Goal: Information Seeking & Learning: Learn about a topic

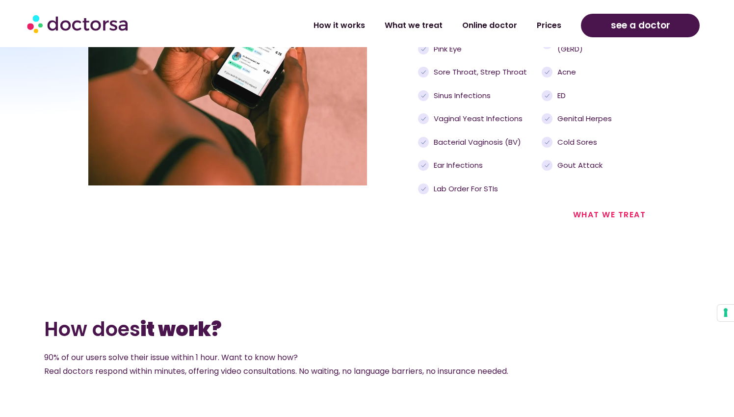
scroll to position [1182, 0]
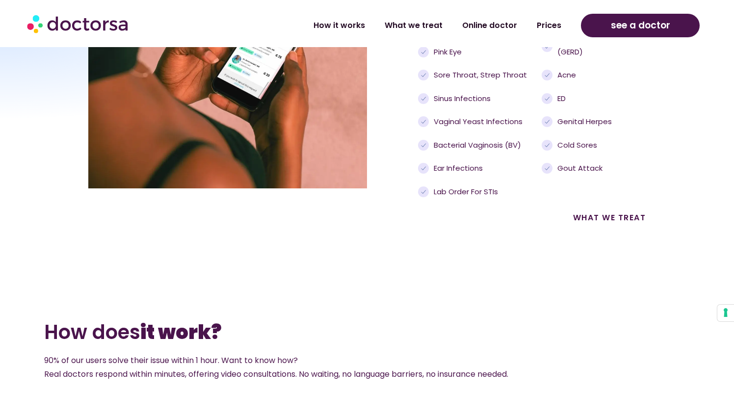
click at [590, 212] on link "what we treat" at bounding box center [609, 217] width 73 height 11
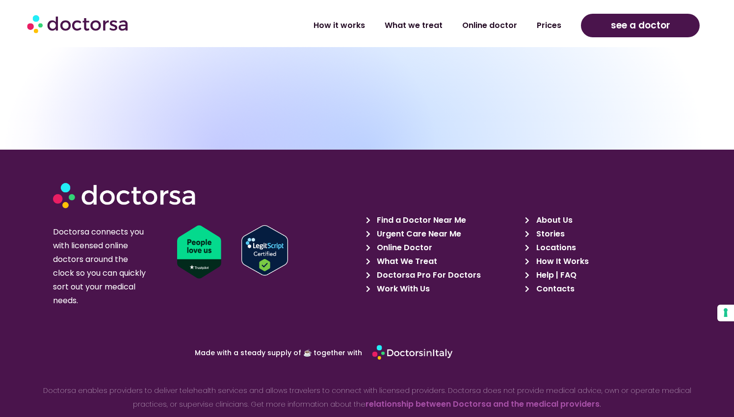
scroll to position [2244, 0]
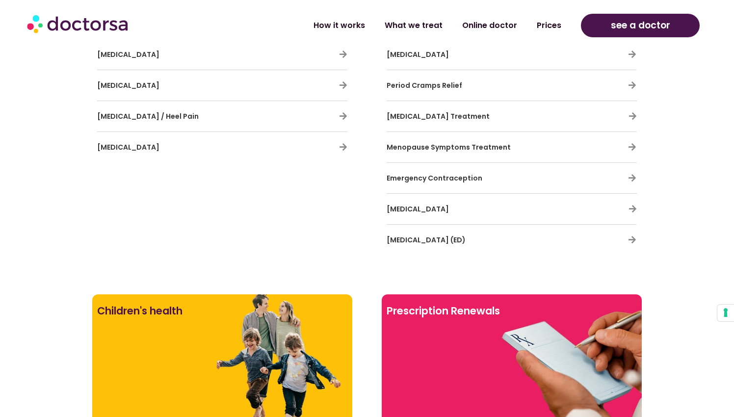
drag, startPoint x: 372, startPoint y: 210, endPoint x: 489, endPoint y: 212, distance: 116.7
copy span "Benign Prostate Enlargement"
click at [636, 210] on icon at bounding box center [632, 209] width 8 height 8
click at [636, 209] on icon at bounding box center [632, 209] width 8 height 8
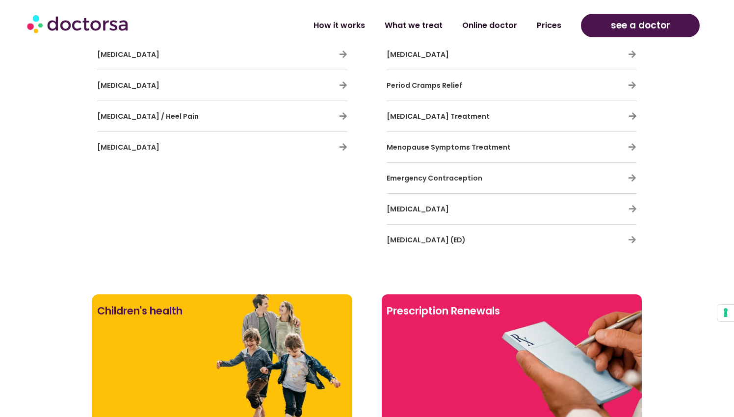
click at [449, 208] on span "Benign Prostate Enlargement" at bounding box center [417, 209] width 62 height 10
click at [631, 210] on icon at bounding box center [632, 209] width 8 height 8
